Goal: Download file/media

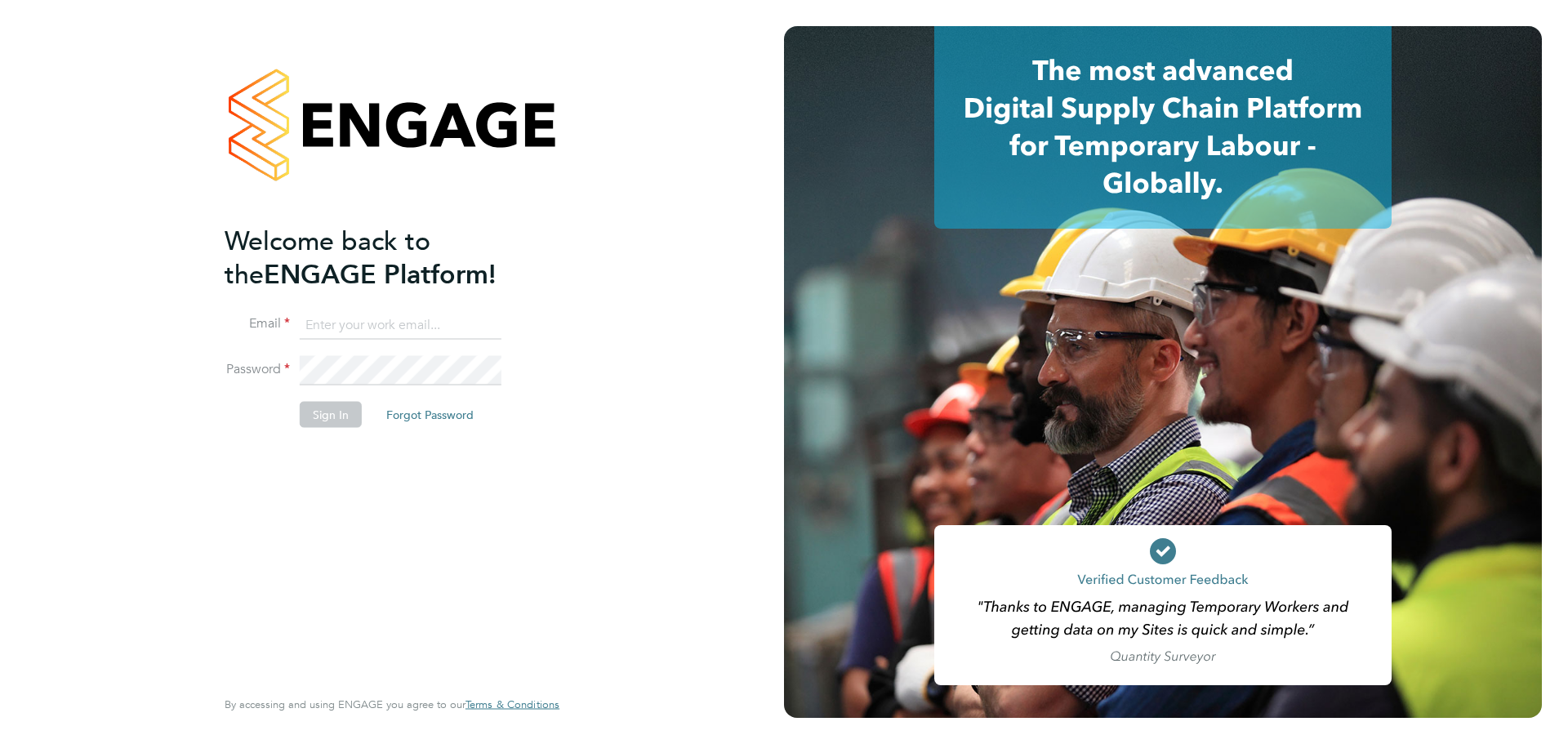
type input "[PERSON_NAME][EMAIL_ADDRESS][DOMAIN_NAME]"
click at [343, 412] on button "Sign In" at bounding box center [330, 414] width 62 height 26
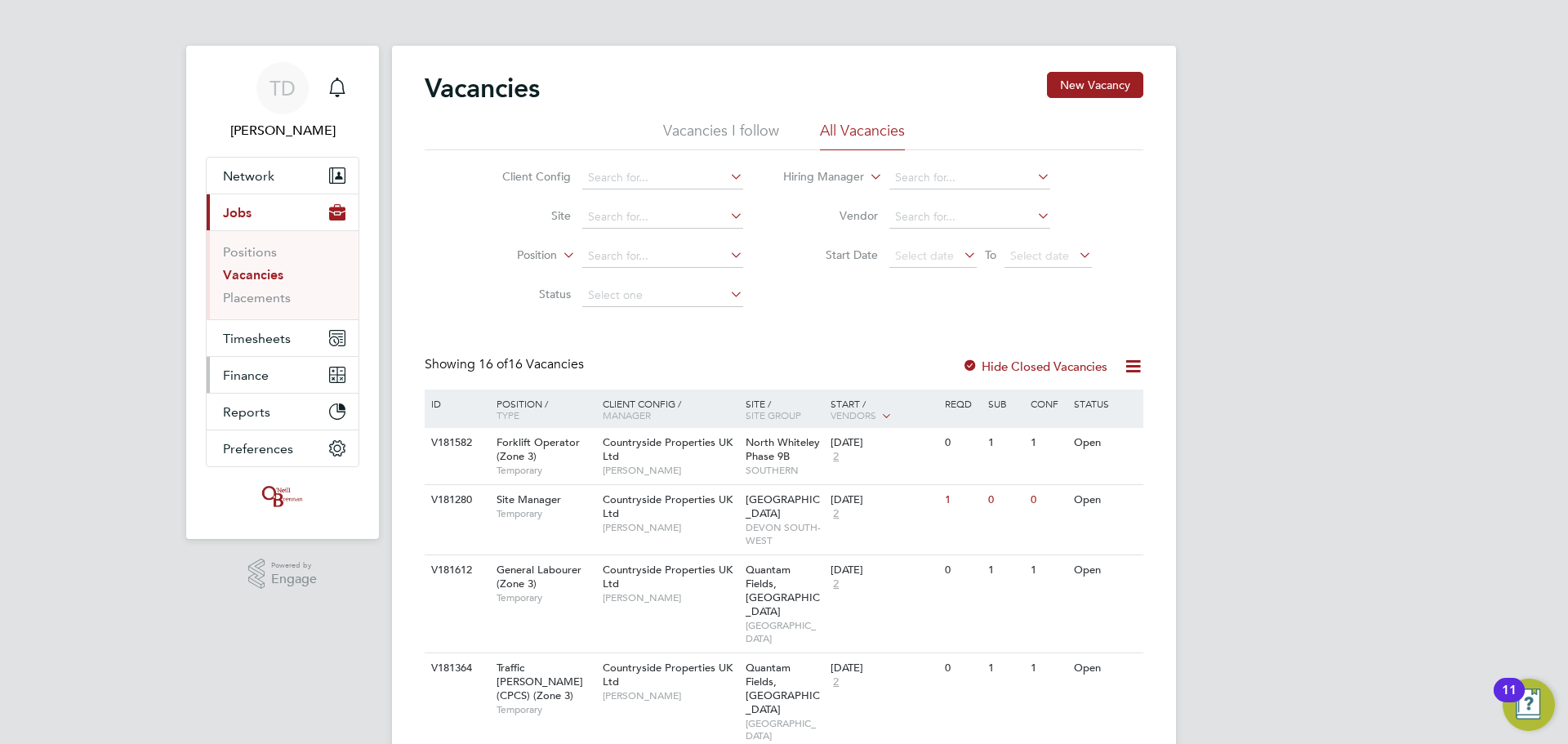
click at [247, 370] on span "Finance" at bounding box center [246, 375] width 46 height 16
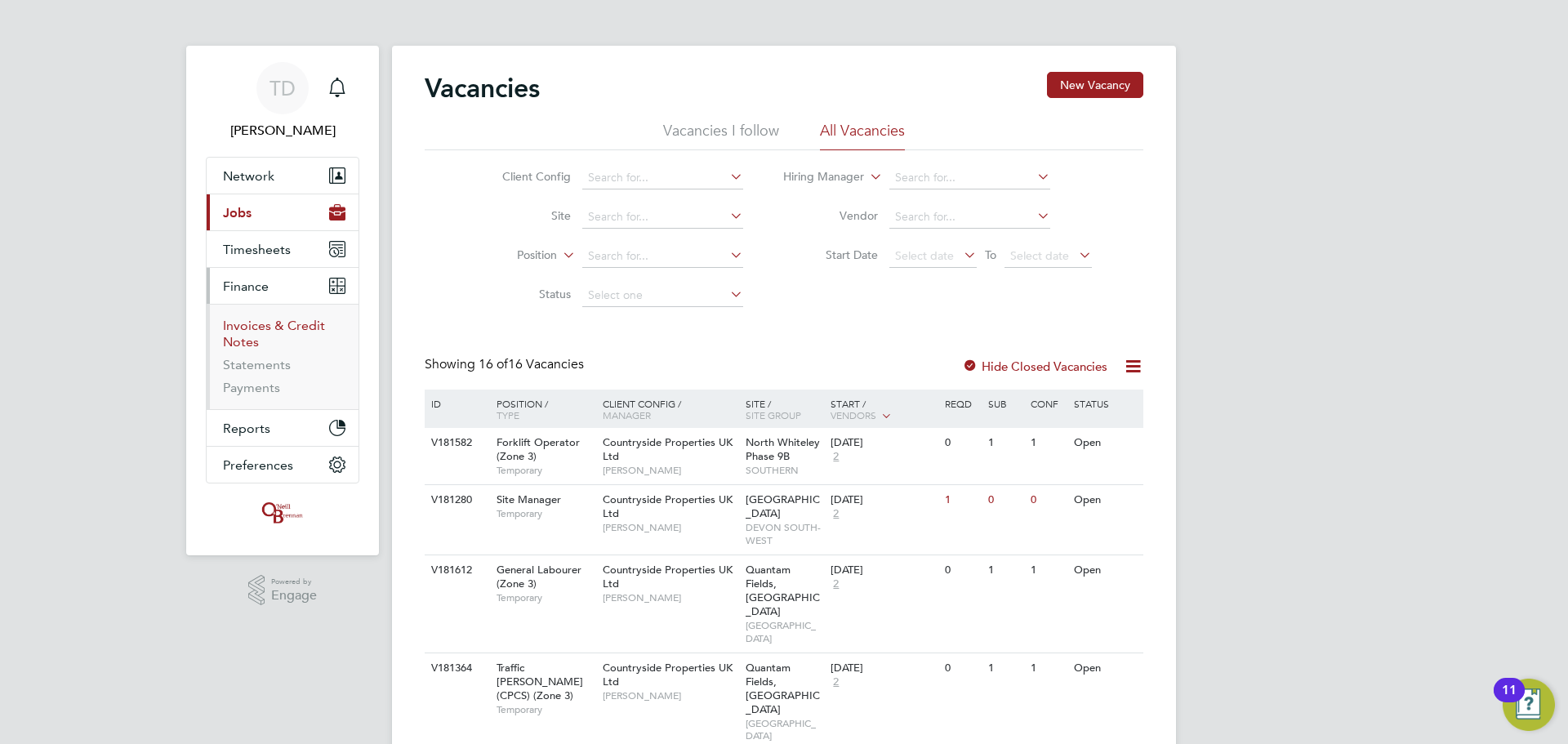
click at [245, 323] on link "Invoices & Credit Notes" at bounding box center [274, 333] width 102 height 32
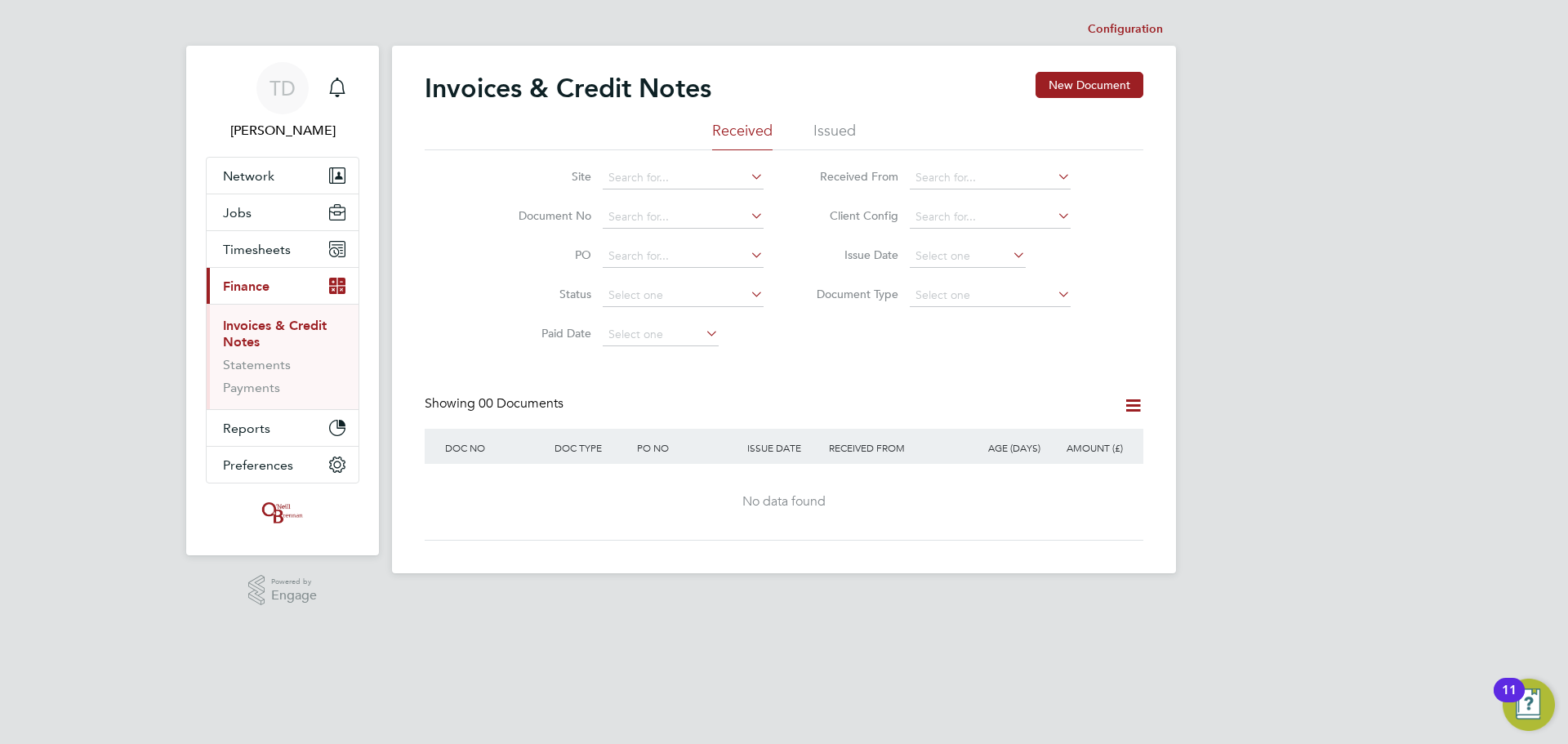
click at [841, 132] on li "Issued" at bounding box center [834, 135] width 42 height 29
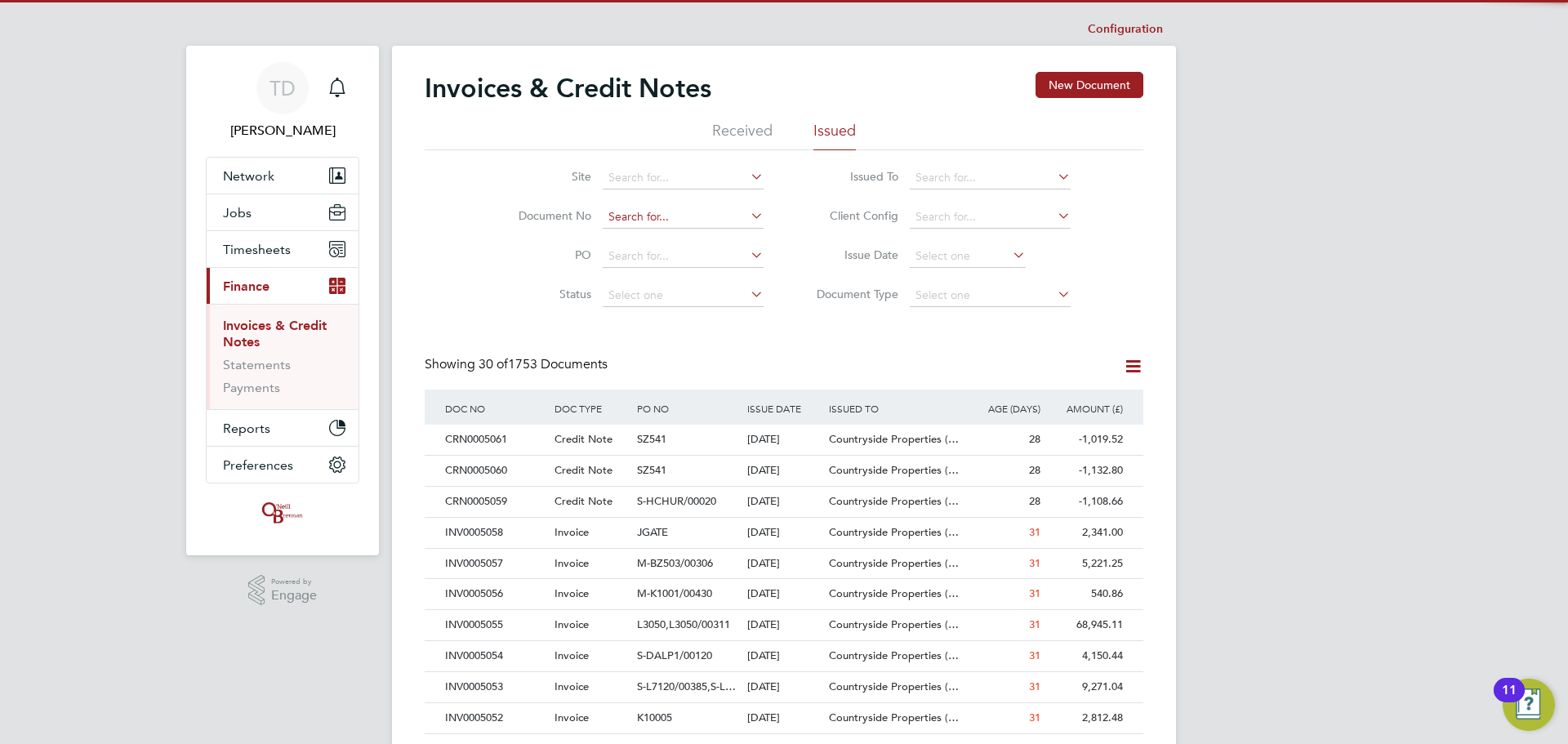
click at [618, 209] on input at bounding box center [683, 217] width 161 height 23
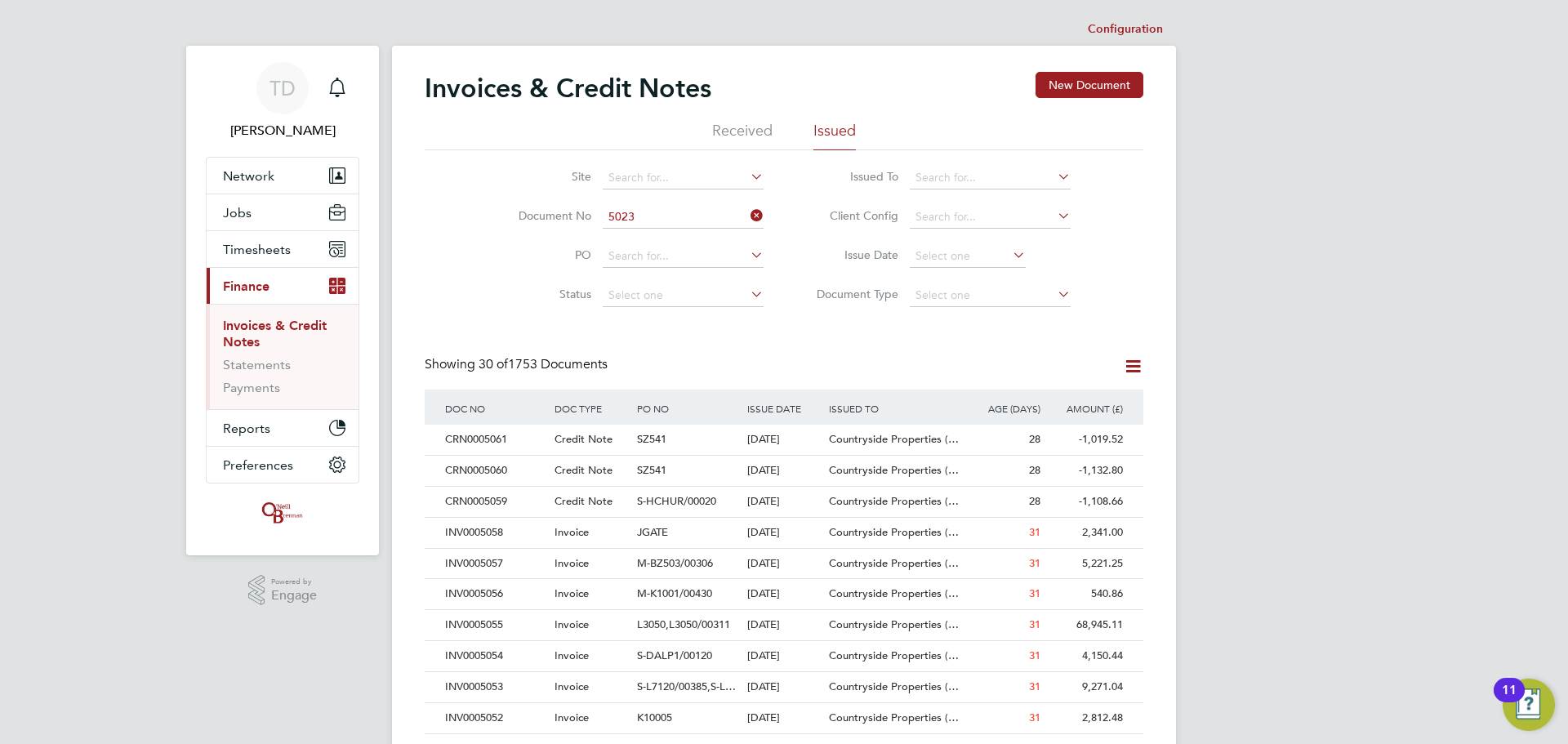
click at [631, 244] on li "INV000 5023" at bounding box center [683, 239] width 163 height 23
type input "INV0005023"
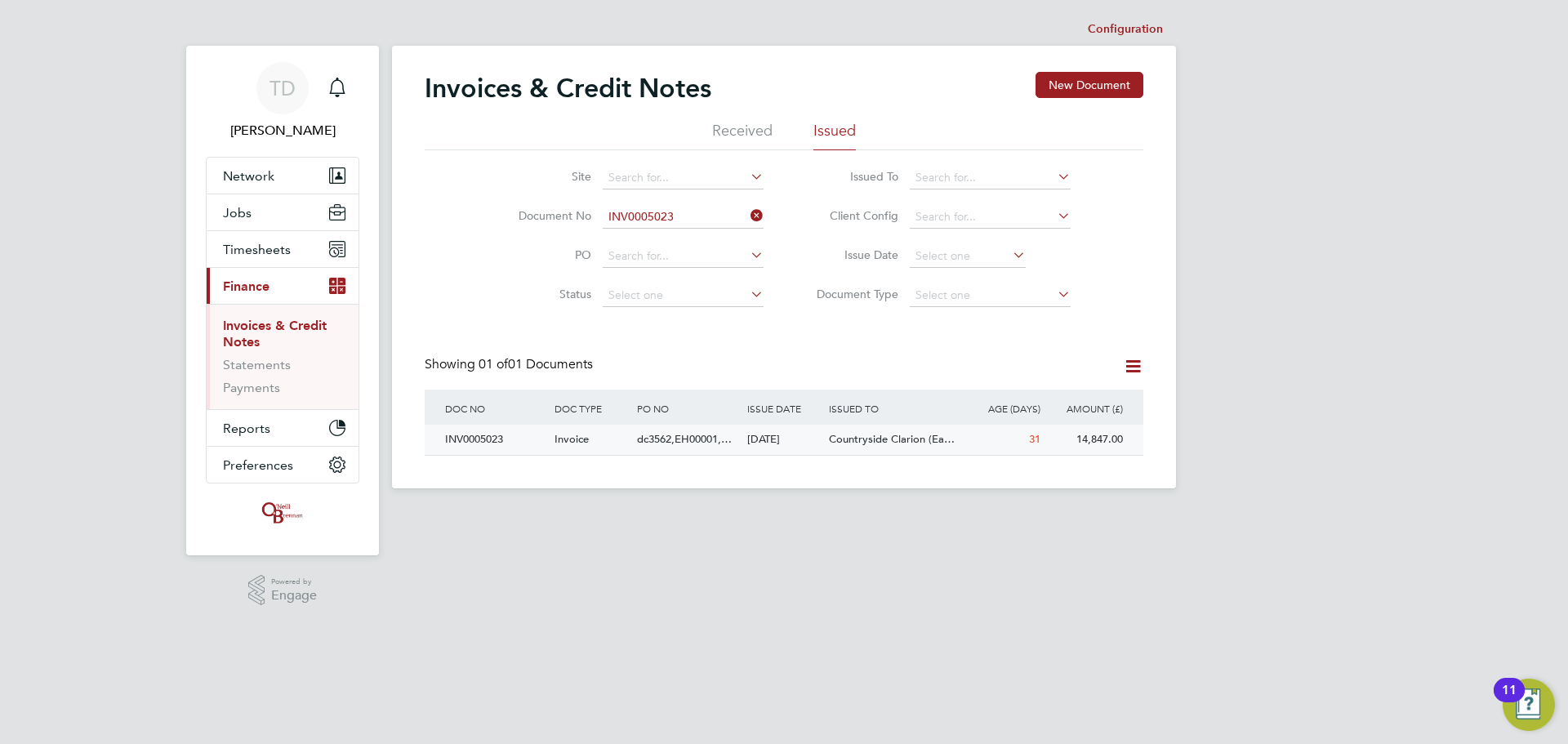
click at [483, 437] on div "INV0005023" at bounding box center [496, 439] width 110 height 30
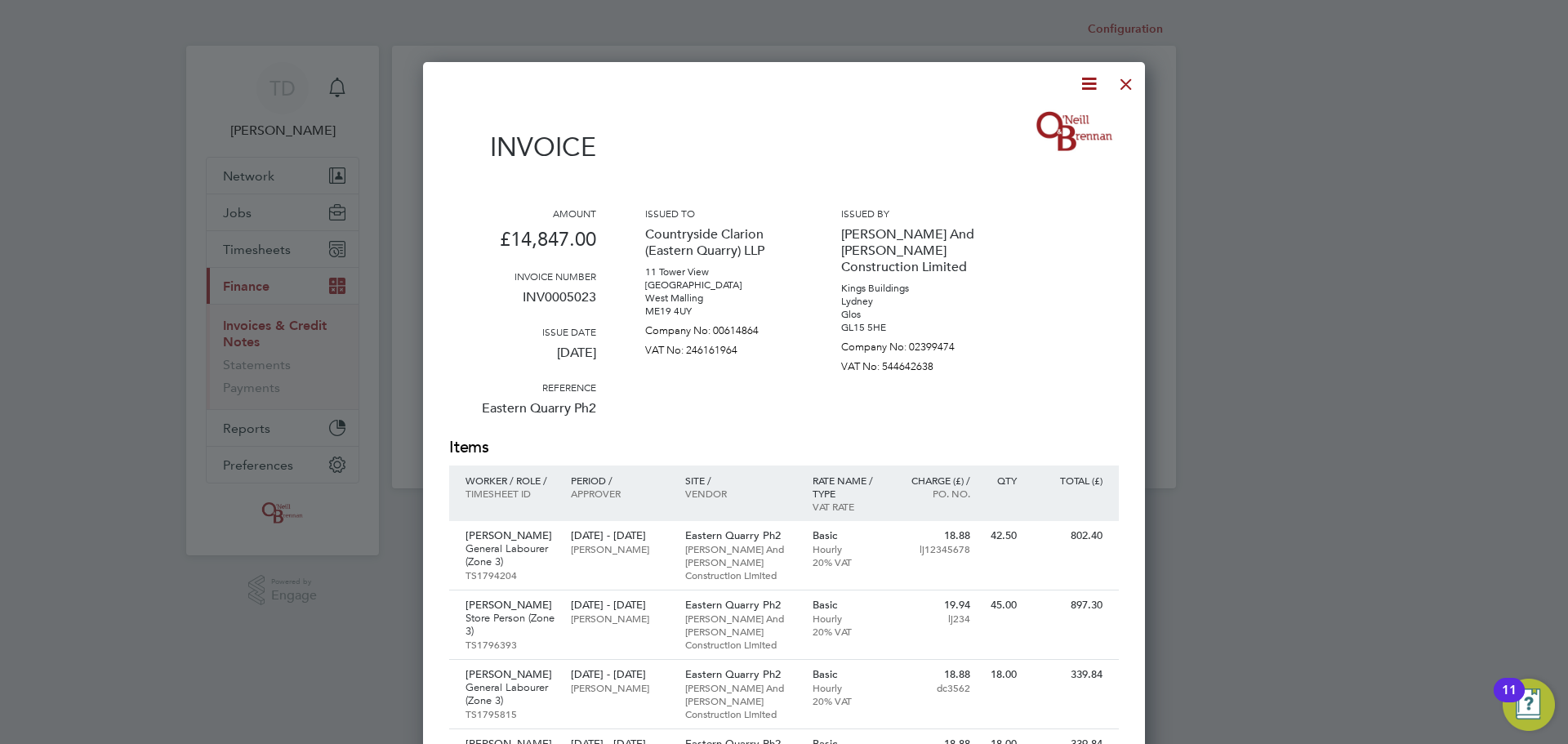
click at [1093, 83] on icon at bounding box center [1089, 83] width 21 height 21
click at [1030, 121] on li "Download Invoice" at bounding box center [1039, 122] width 113 height 23
click at [1130, 84] on div at bounding box center [1126, 80] width 29 height 29
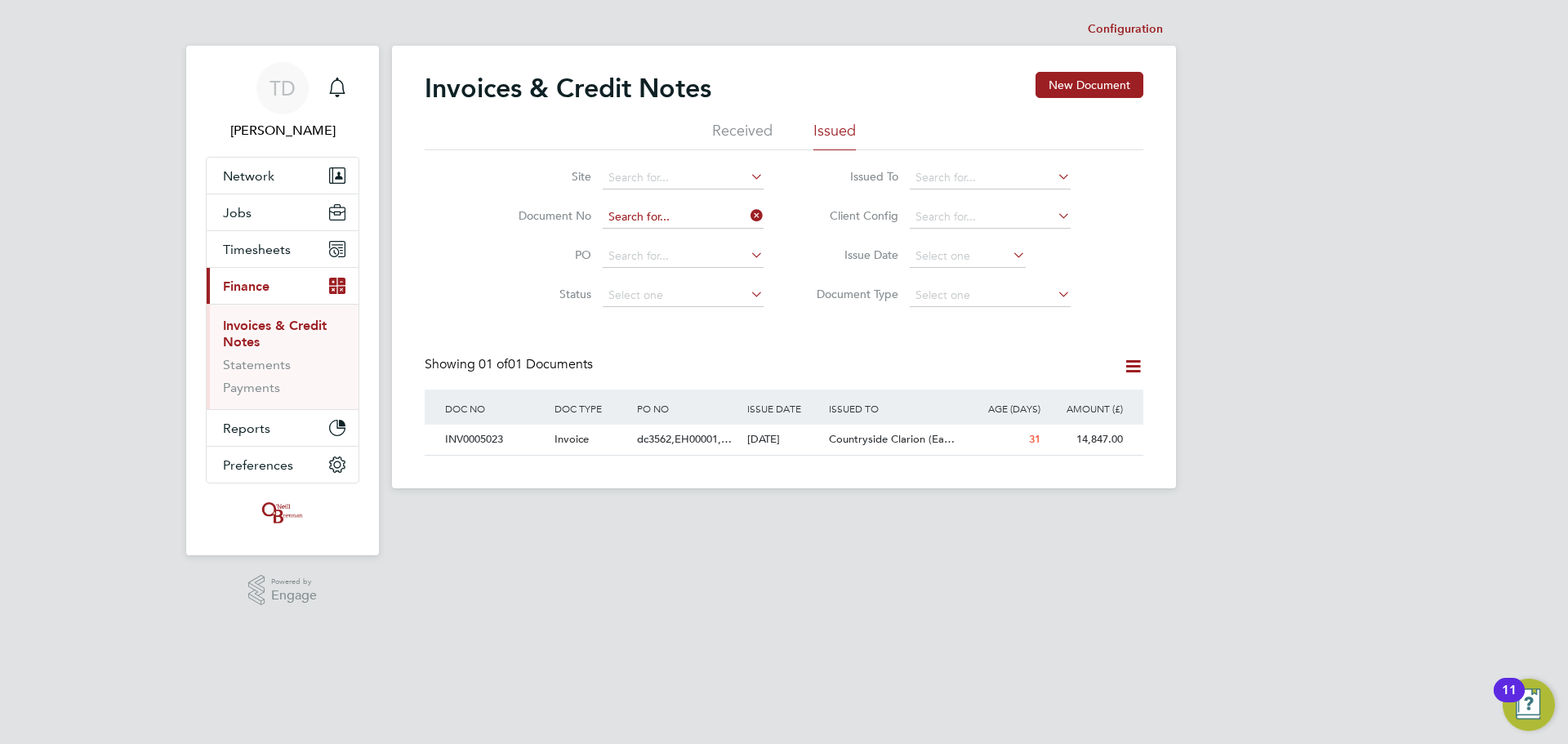
click at [680, 211] on input at bounding box center [683, 217] width 161 height 23
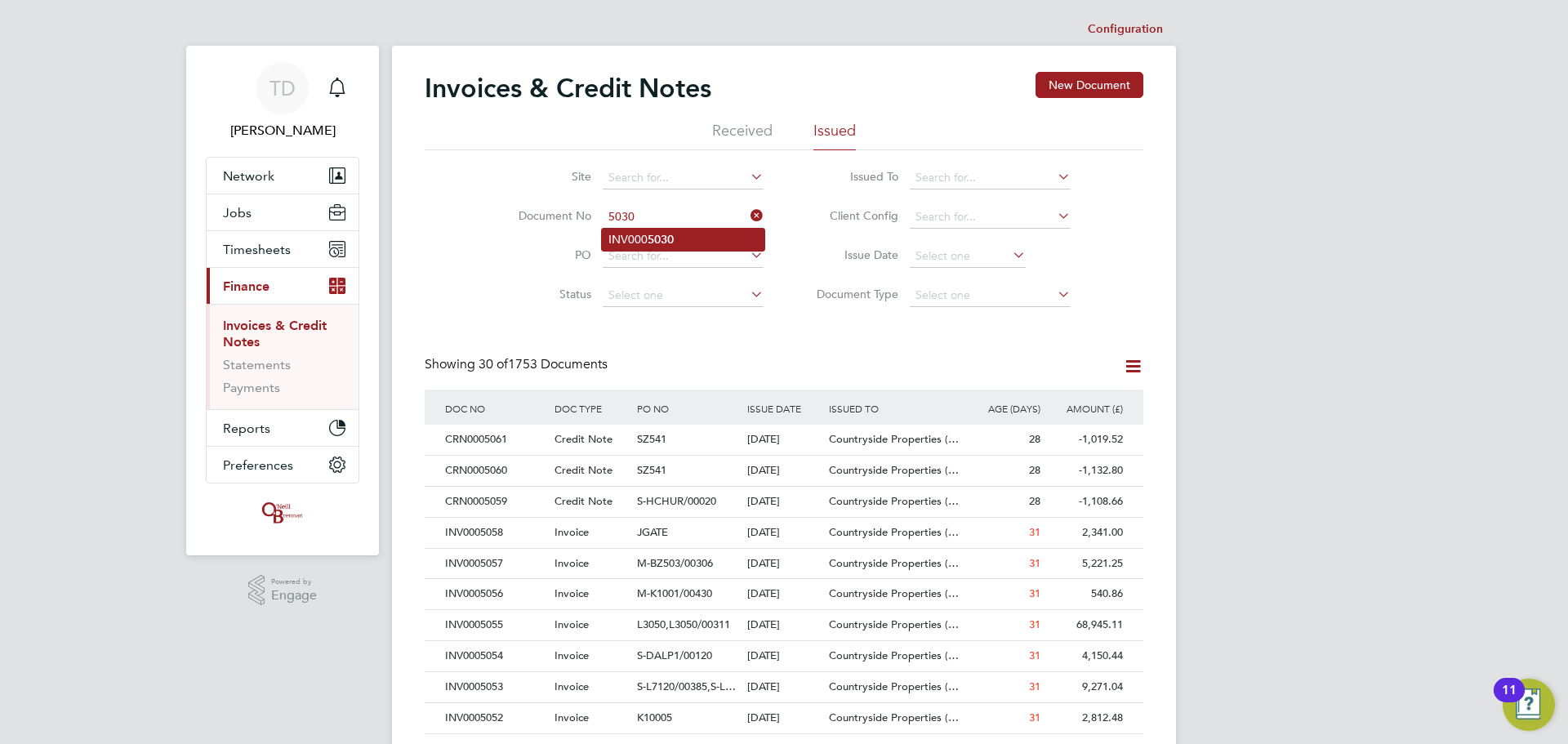
click at [660, 233] on b "5030" at bounding box center [661, 240] width 26 height 14
type input "INV0005030"
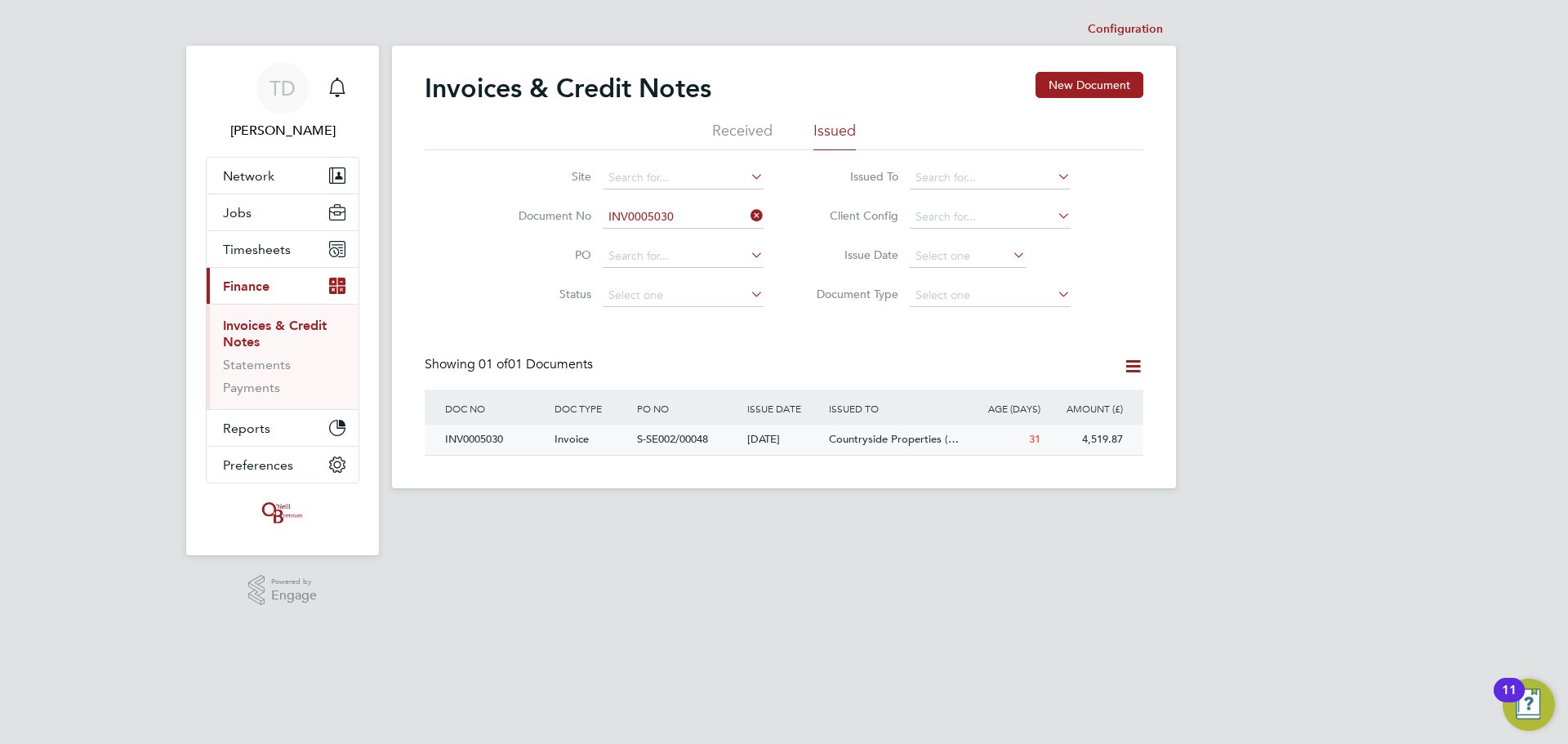
click at [473, 438] on div "INV0005030" at bounding box center [496, 439] width 110 height 30
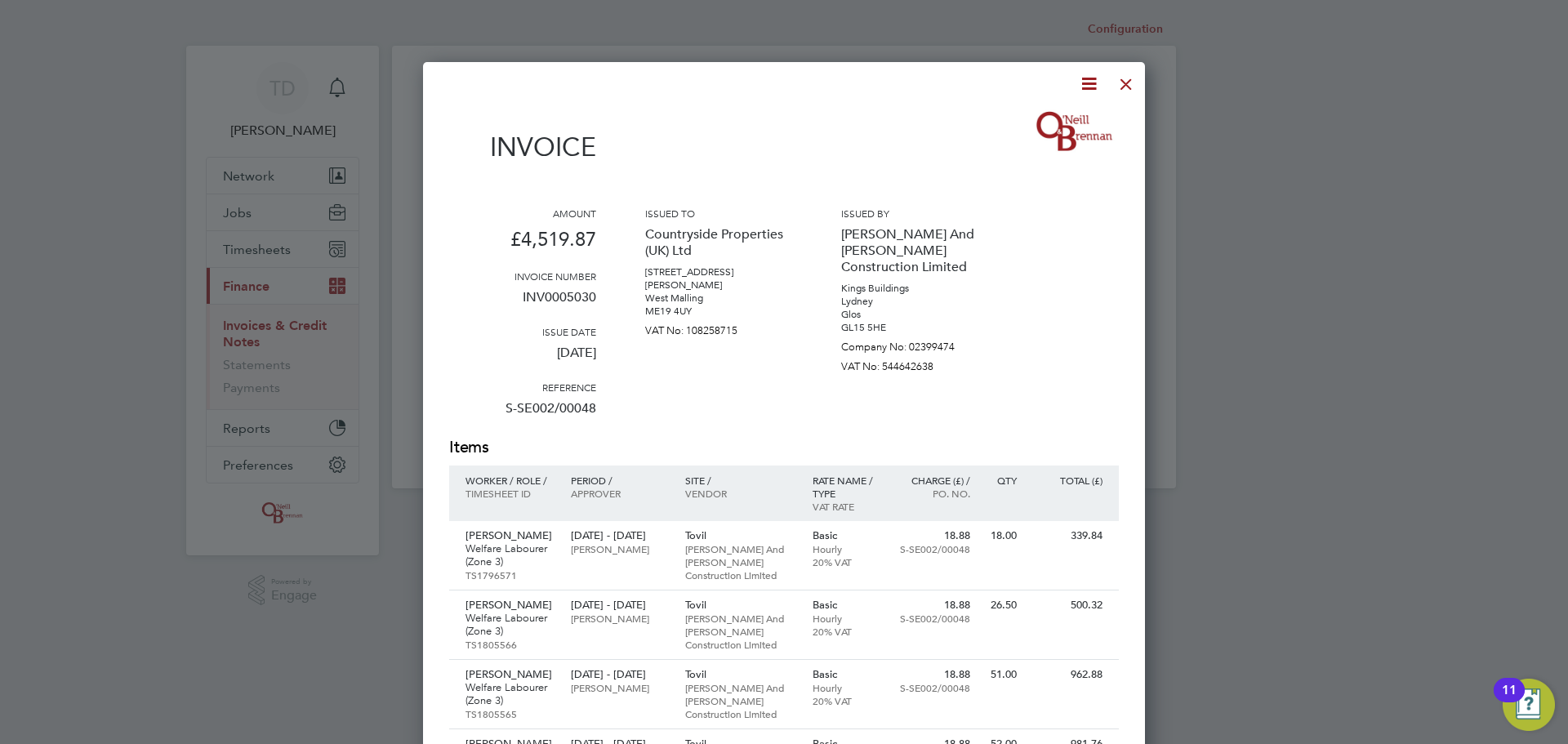
click at [1081, 82] on icon at bounding box center [1089, 83] width 21 height 21
click at [1033, 117] on li "Download Invoice" at bounding box center [1039, 122] width 113 height 23
click at [1128, 83] on div at bounding box center [1126, 80] width 29 height 29
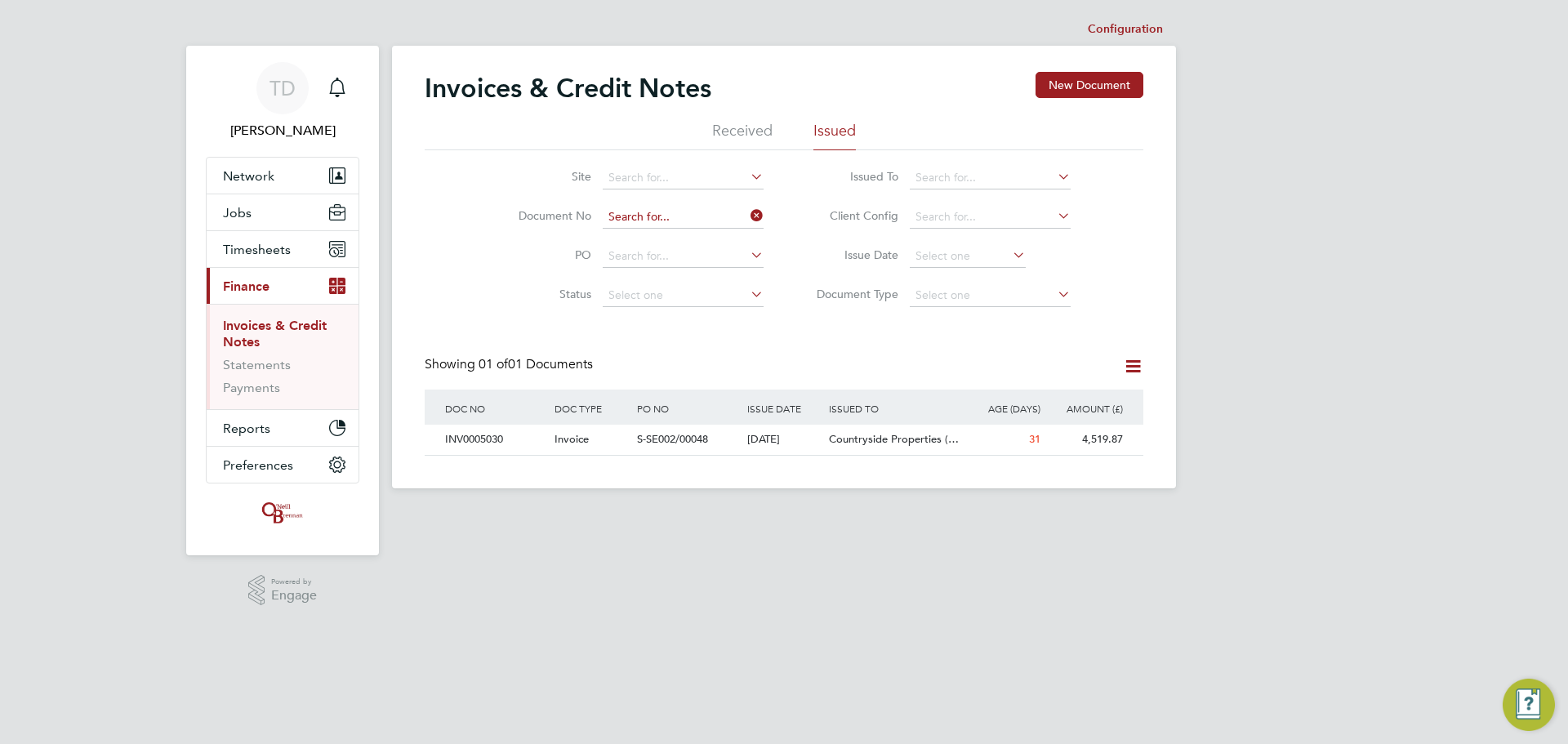
click at [645, 223] on input at bounding box center [683, 217] width 161 height 23
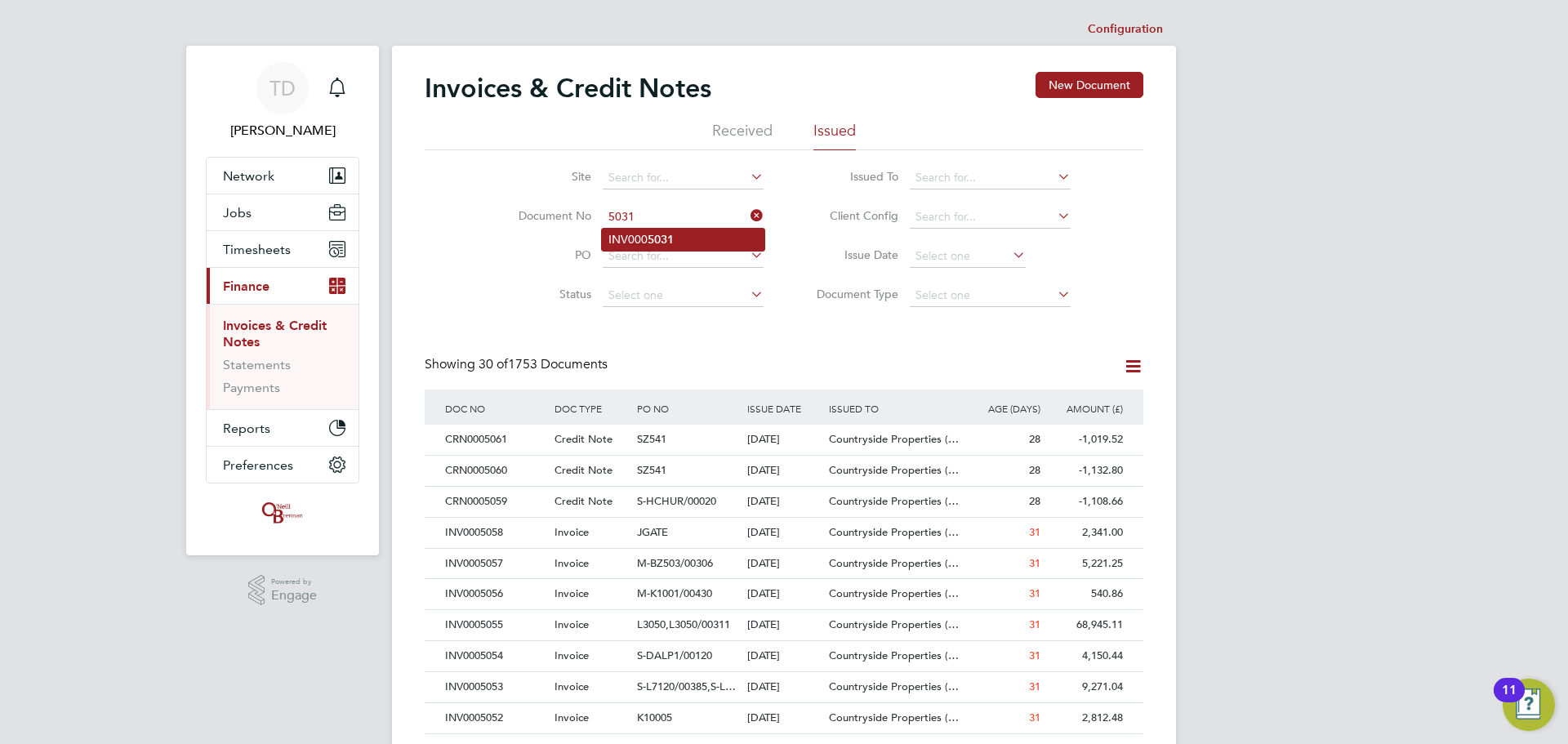
click at [637, 240] on li "INV000 5031" at bounding box center [683, 239] width 163 height 23
type input "INV0005031"
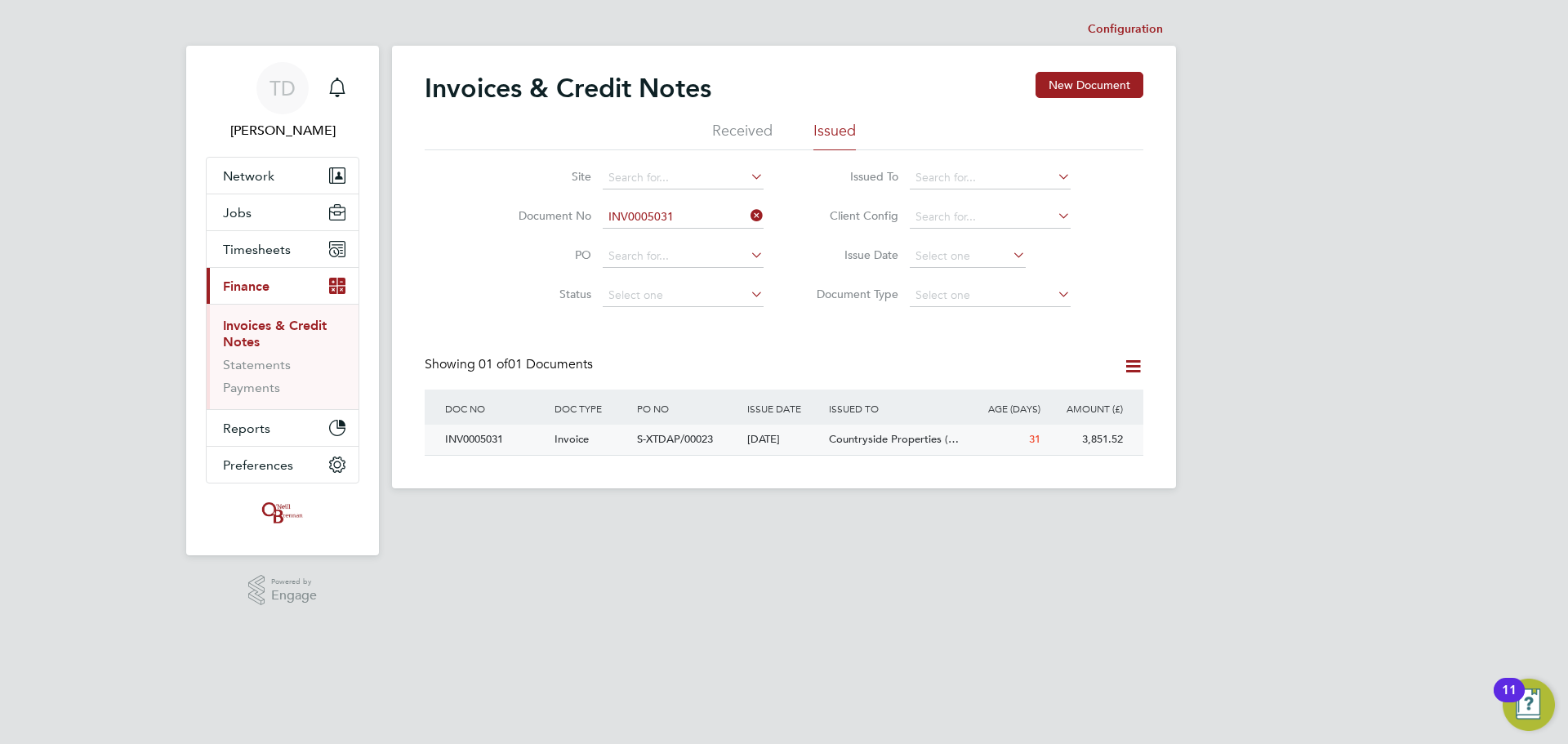
click at [483, 445] on div "INV0005031" at bounding box center [496, 439] width 110 height 30
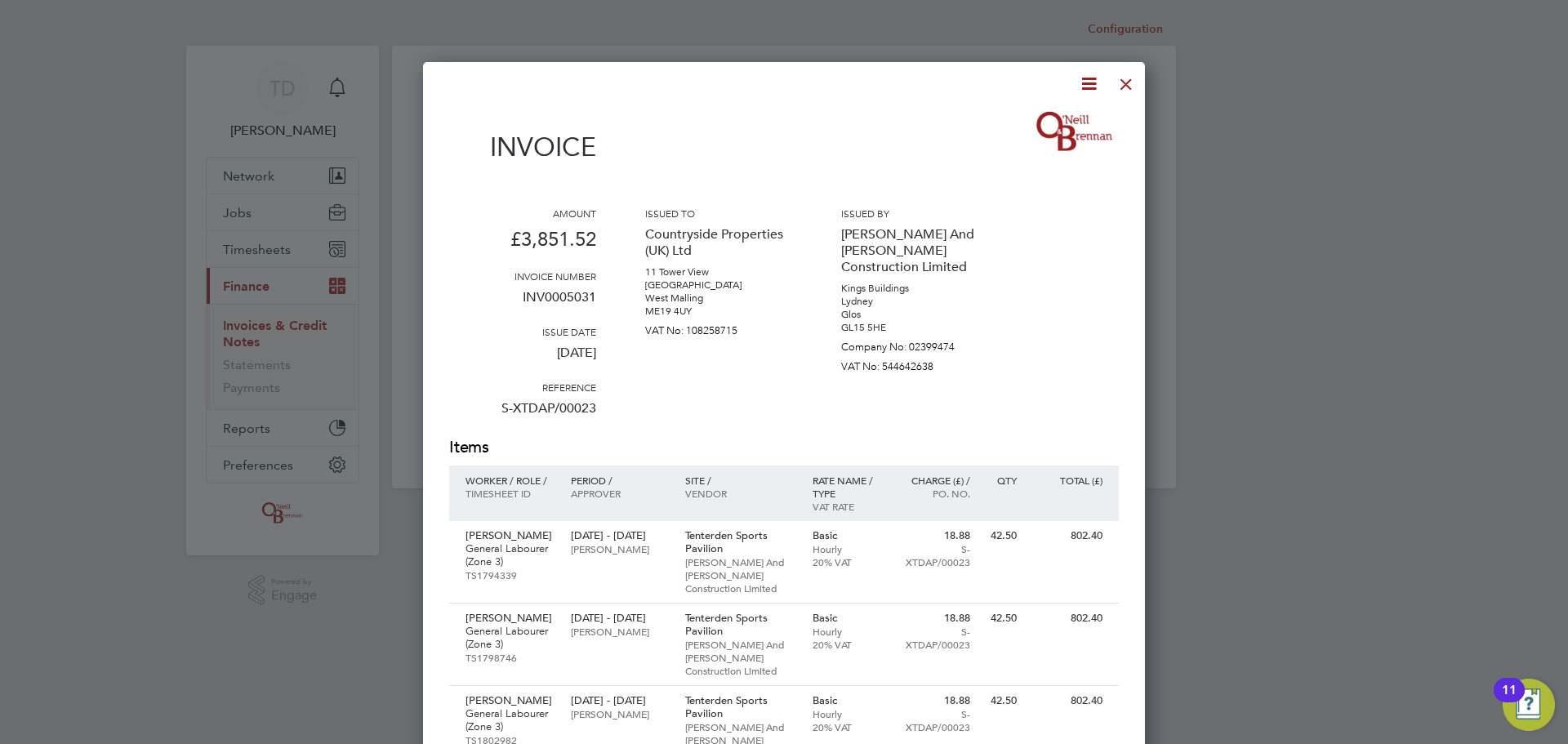
click at [1085, 81] on icon at bounding box center [1089, 83] width 21 height 21
click at [1023, 118] on li "Download Invoice" at bounding box center [1039, 122] width 113 height 23
